Goal: Task Accomplishment & Management: Manage account settings

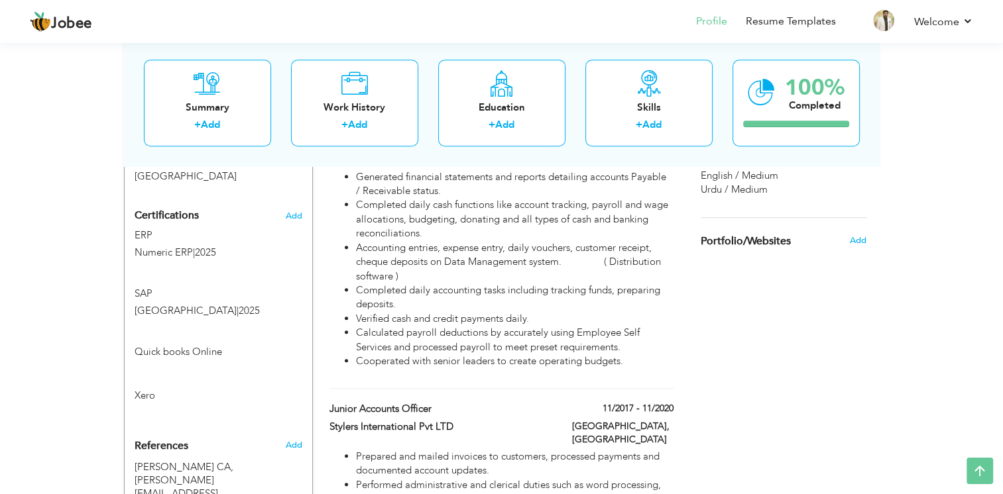
scroll to position [782, 0]
click at [294, 344] on span at bounding box center [297, 349] width 10 height 10
type input "Quick books Online"
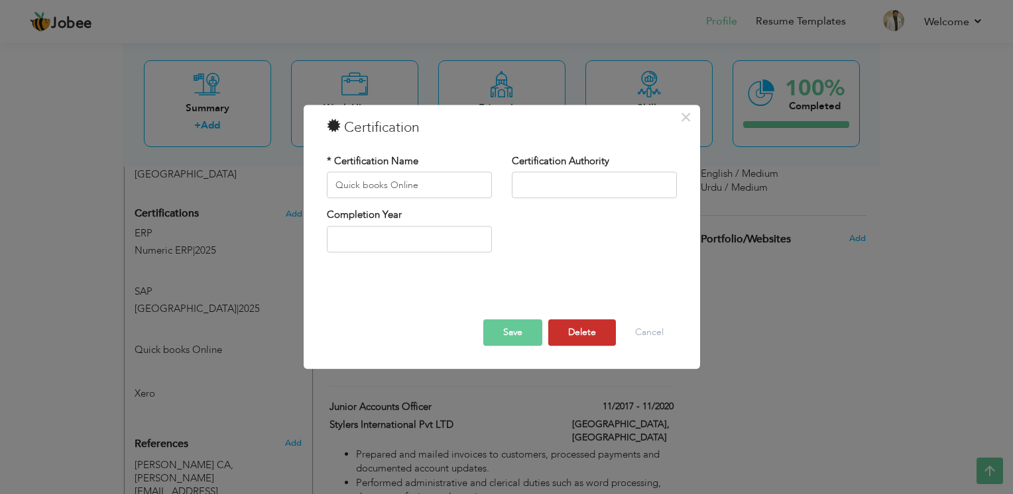
click at [587, 331] on button "Delete" at bounding box center [582, 333] width 68 height 27
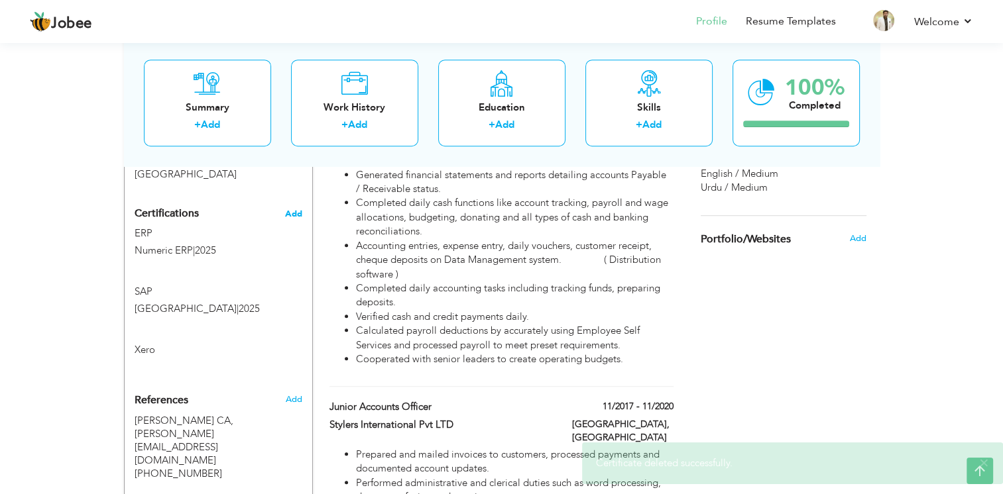
click at [298, 209] on span "Add" at bounding box center [293, 213] width 17 height 9
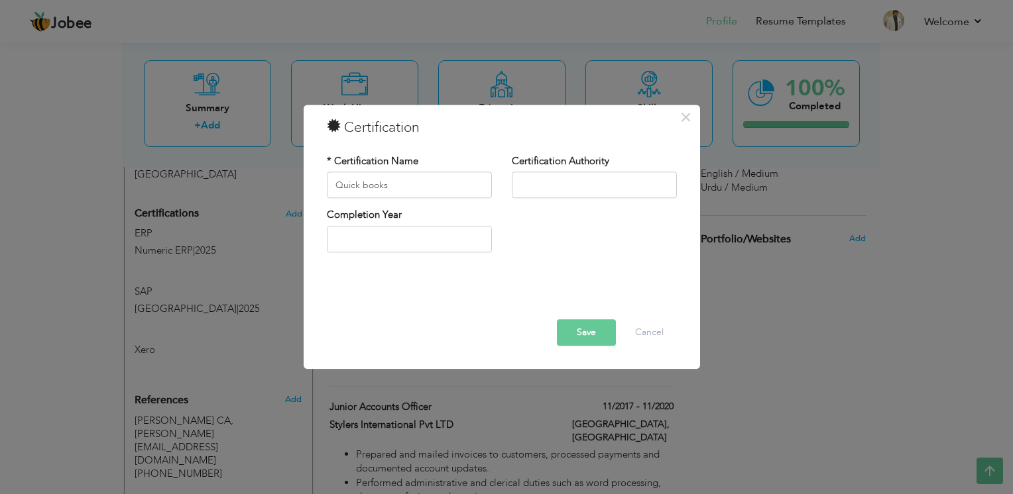
click at [411, 280] on div "Save Delete Cancel" at bounding box center [502, 314] width 370 height 84
click at [405, 179] on input "Quick books" at bounding box center [409, 185] width 165 height 27
type input "Quickbooks Online"
click at [579, 332] on button "Save" at bounding box center [586, 333] width 59 height 27
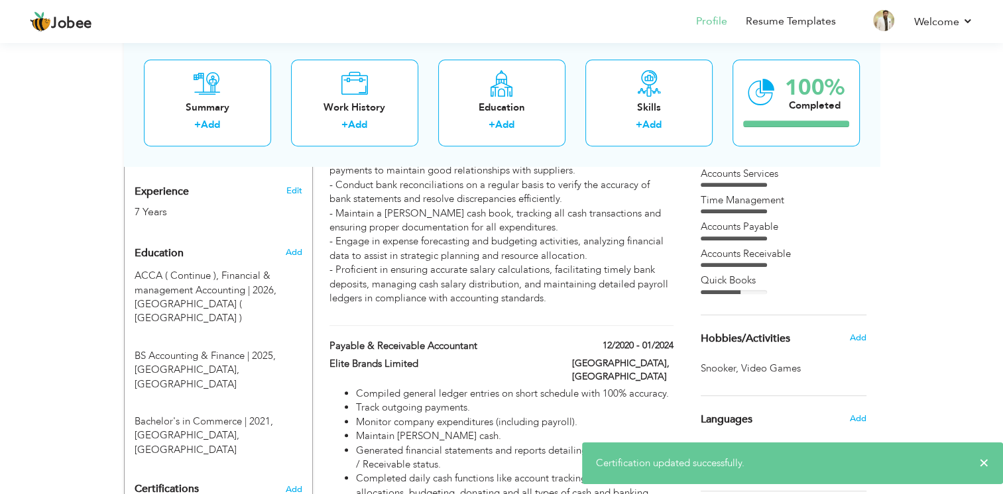
scroll to position [151, 0]
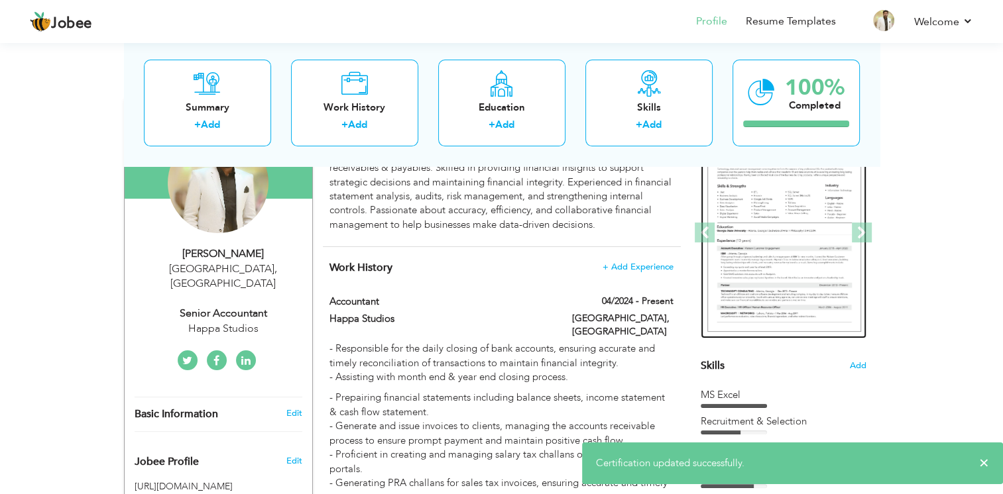
click at [776, 205] on img at bounding box center [784, 233] width 154 height 199
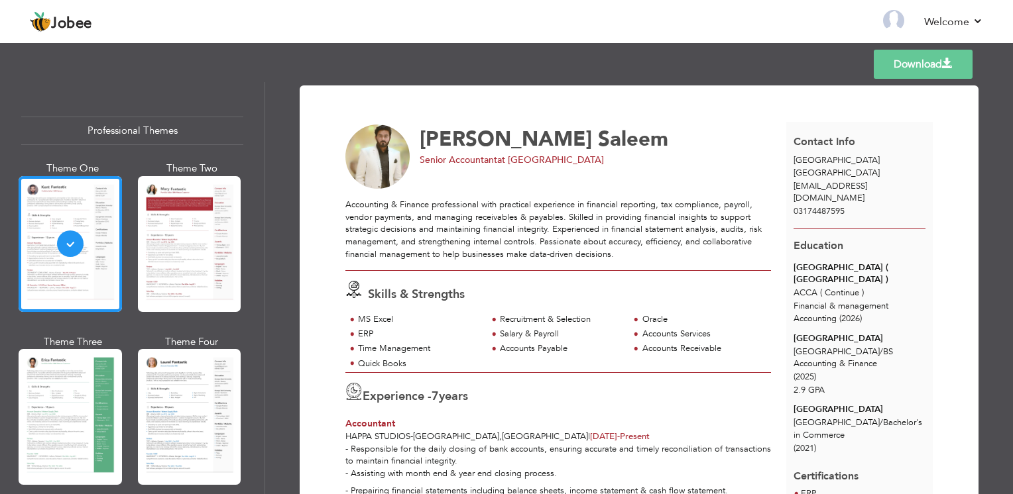
click at [940, 66] on link "Download" at bounding box center [923, 64] width 99 height 29
click at [690, 20] on link "Back to Profile" at bounding box center [702, 21] width 70 height 15
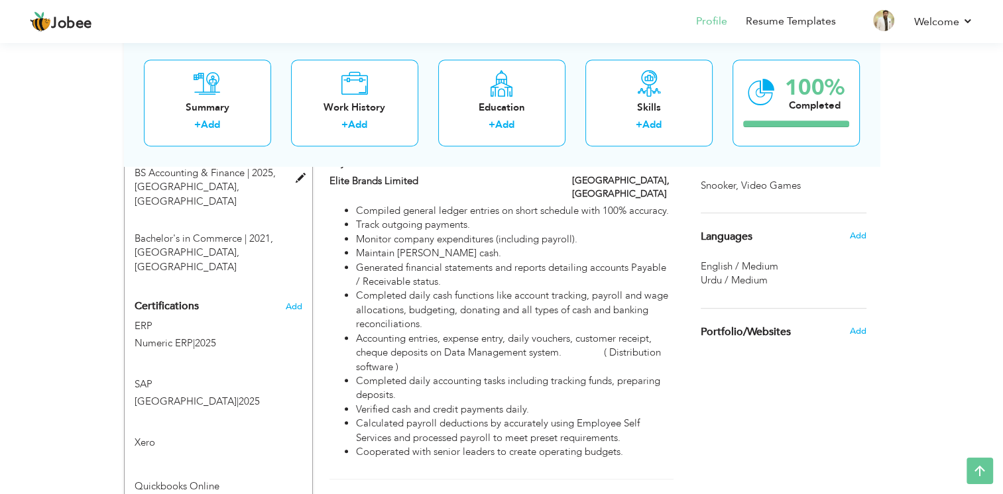
scroll to position [769, 0]
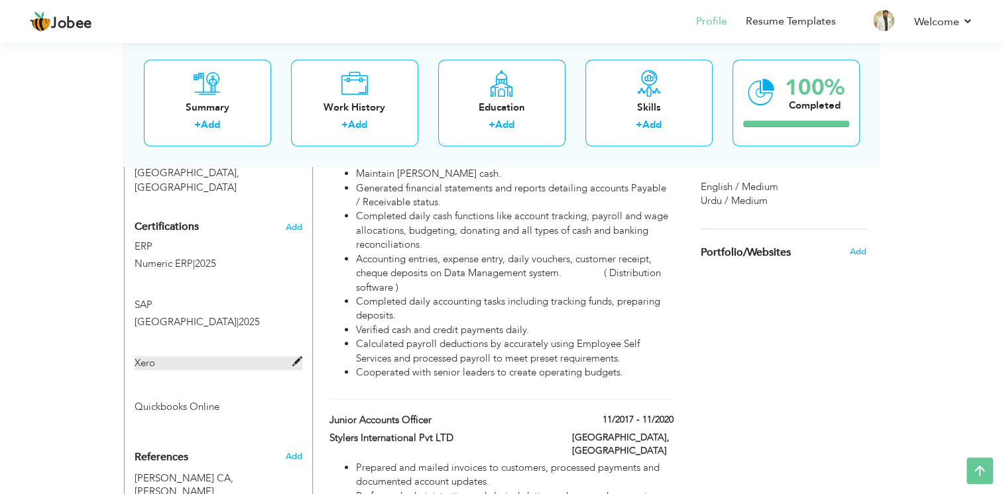
click at [294, 357] on span at bounding box center [297, 362] width 10 height 10
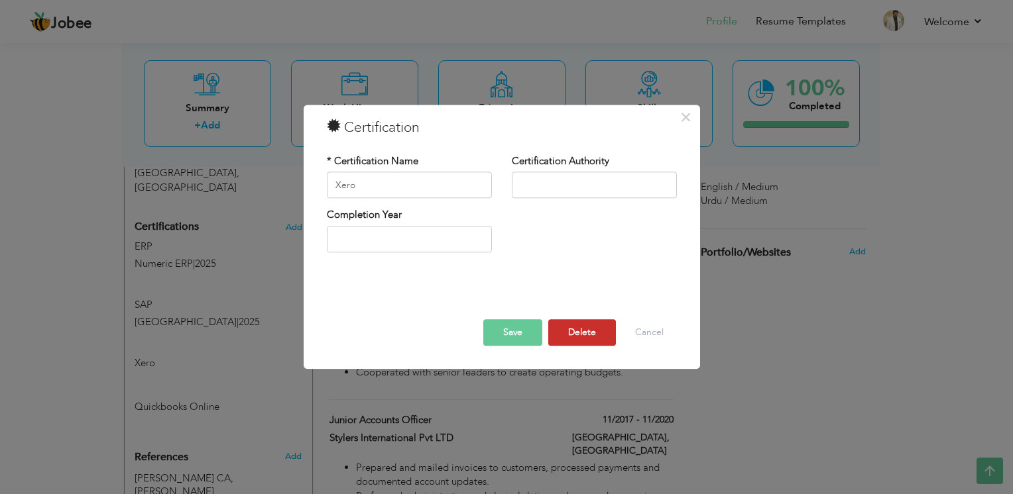
click at [598, 335] on button "Delete" at bounding box center [582, 333] width 68 height 27
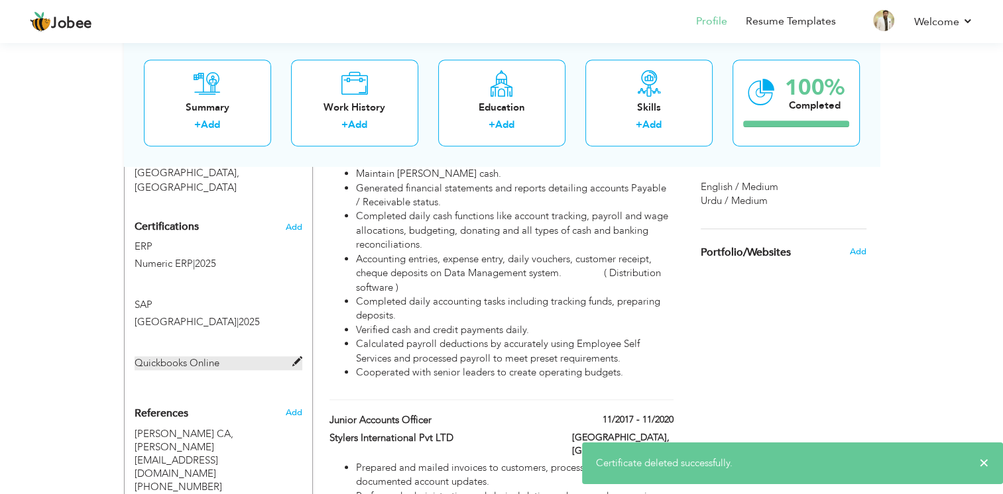
click at [290, 357] on label "Quickbooks Online" at bounding box center [219, 364] width 168 height 14
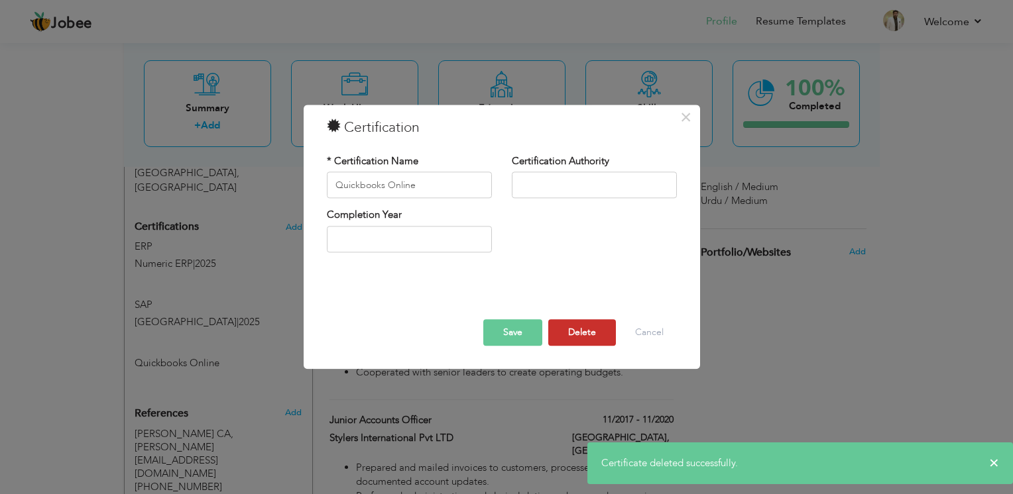
click at [581, 329] on button "Delete" at bounding box center [582, 333] width 68 height 27
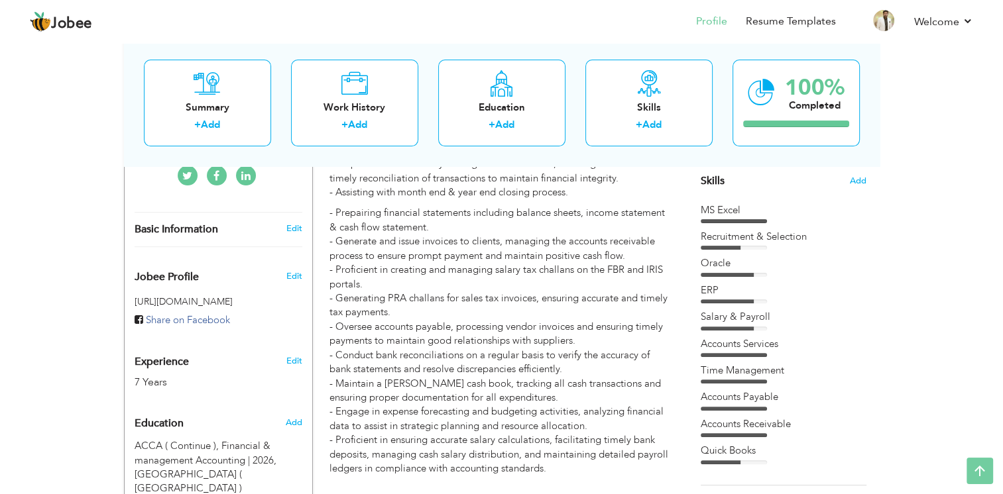
scroll to position [0, 0]
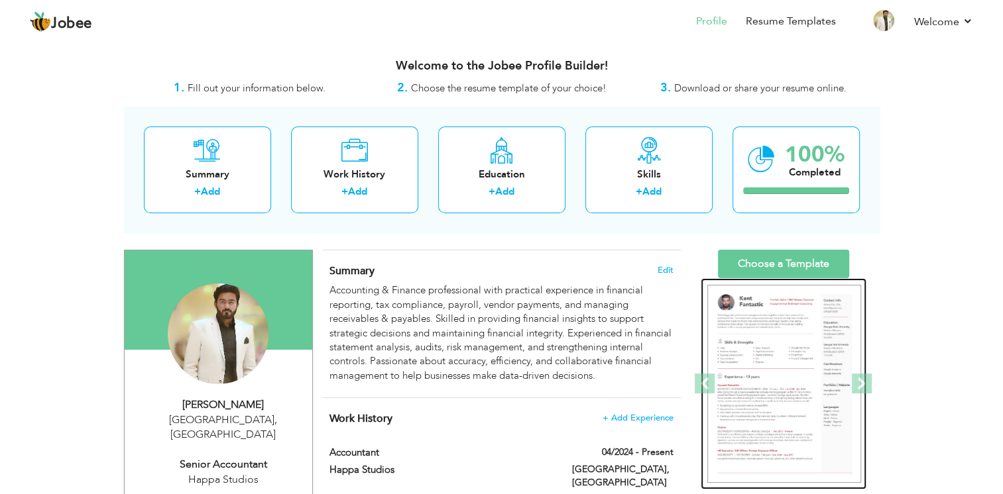
click at [769, 359] on img at bounding box center [784, 384] width 154 height 199
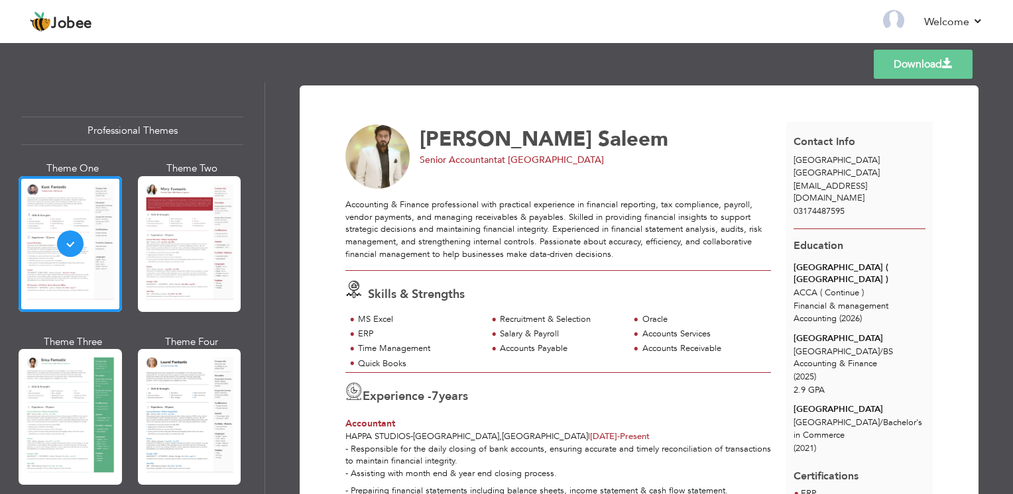
click at [915, 69] on link "Download" at bounding box center [923, 64] width 99 height 29
click at [670, 38] on li "Back to Profile" at bounding box center [693, 23] width 88 height 36
